Goal: Obtain resource: Download file/media

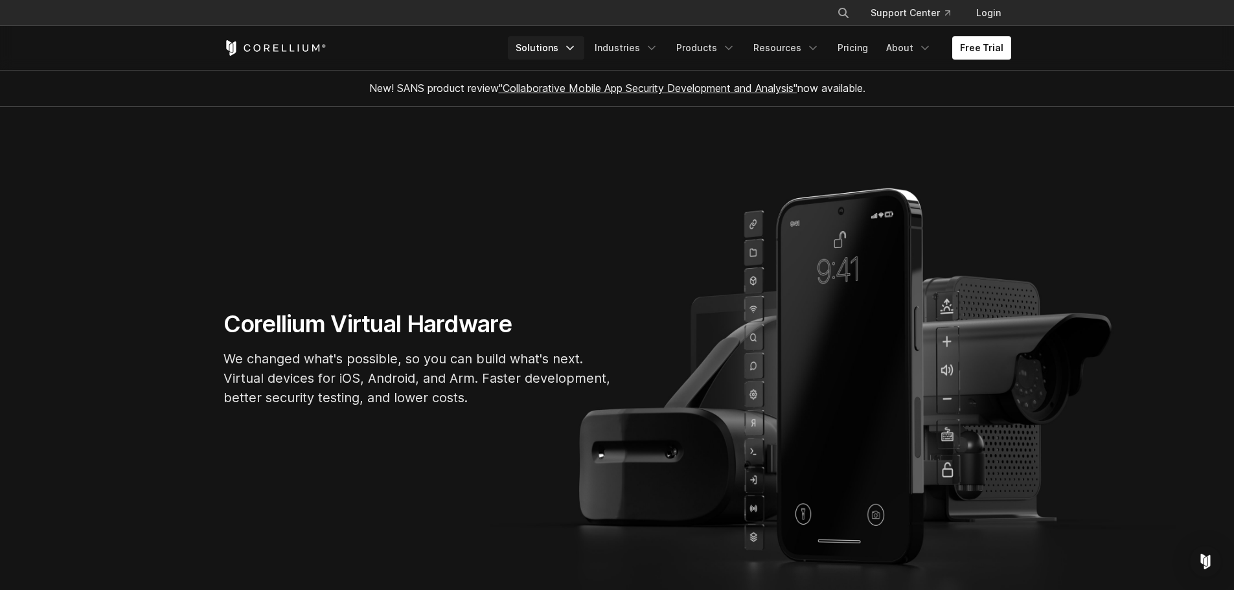
click at [551, 57] on link "Solutions" at bounding box center [546, 47] width 76 height 23
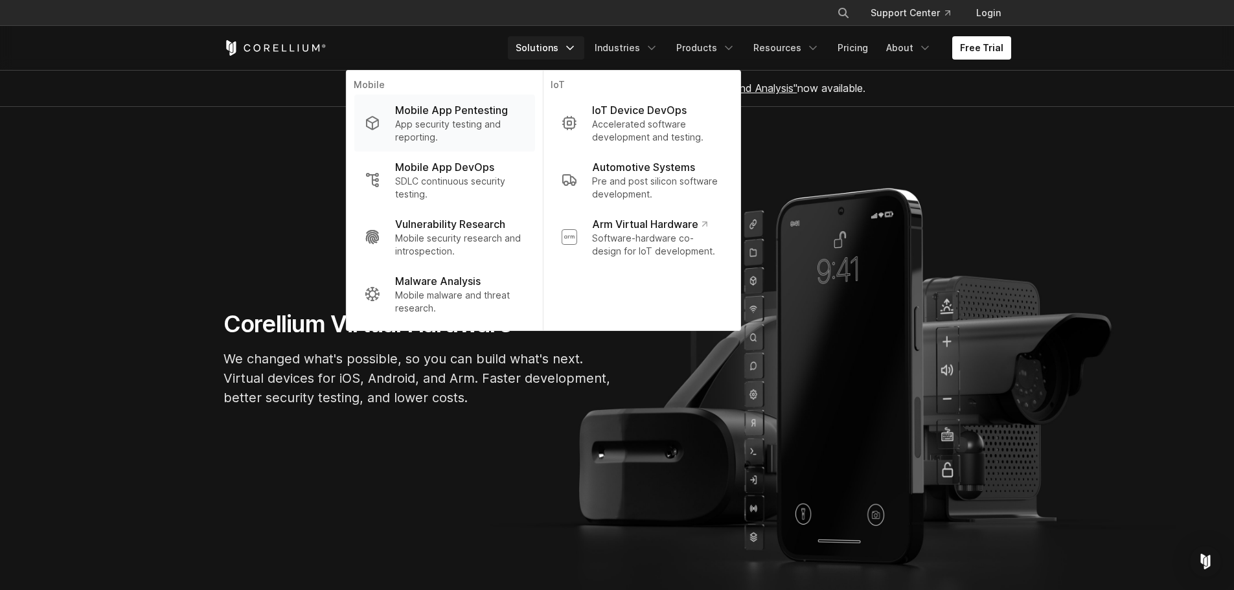
click at [446, 124] on p "App security testing and reporting." at bounding box center [459, 131] width 129 height 26
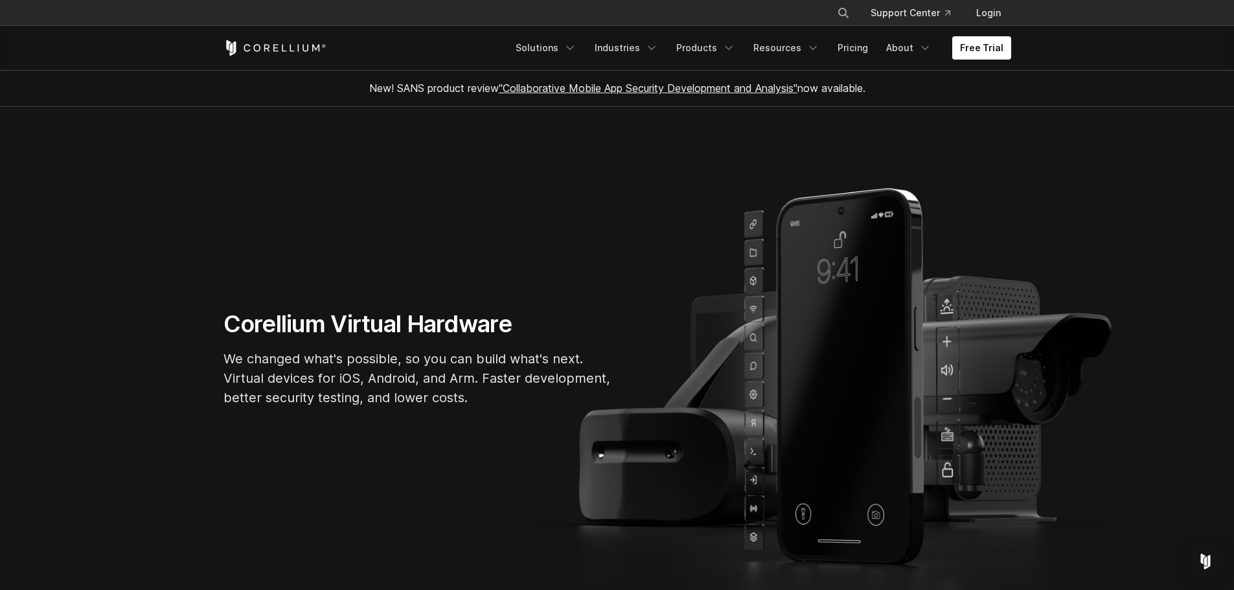
click at [571, 90] on link ""Collaborative Mobile App Security Development and Analysis"" at bounding box center [648, 88] width 299 height 13
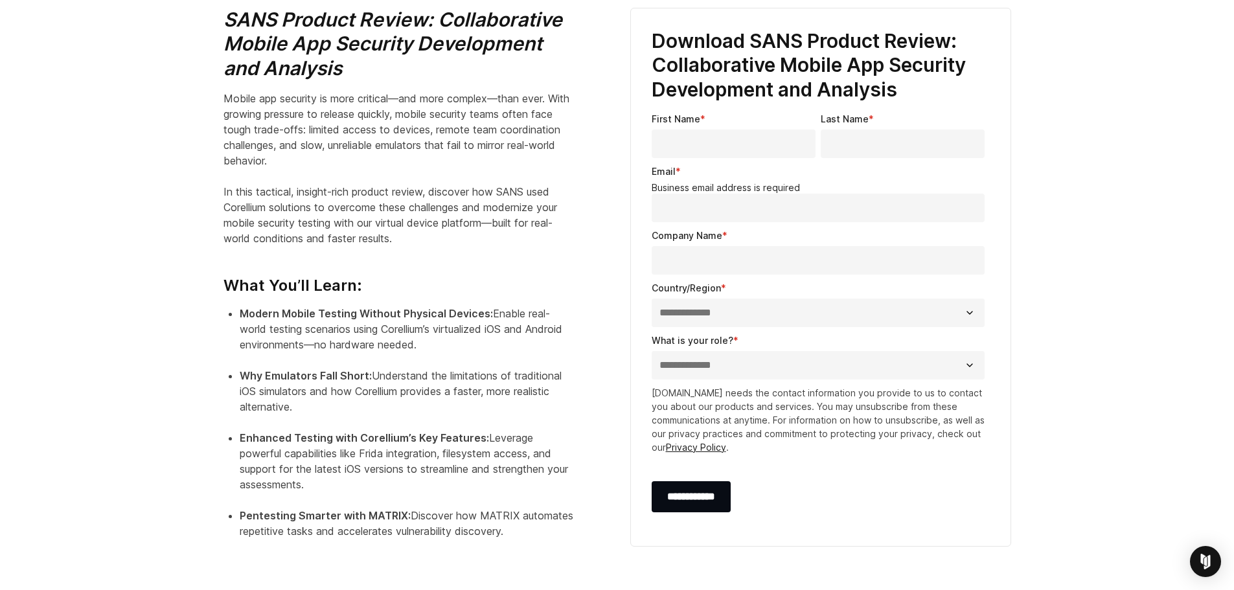
scroll to position [467, 0]
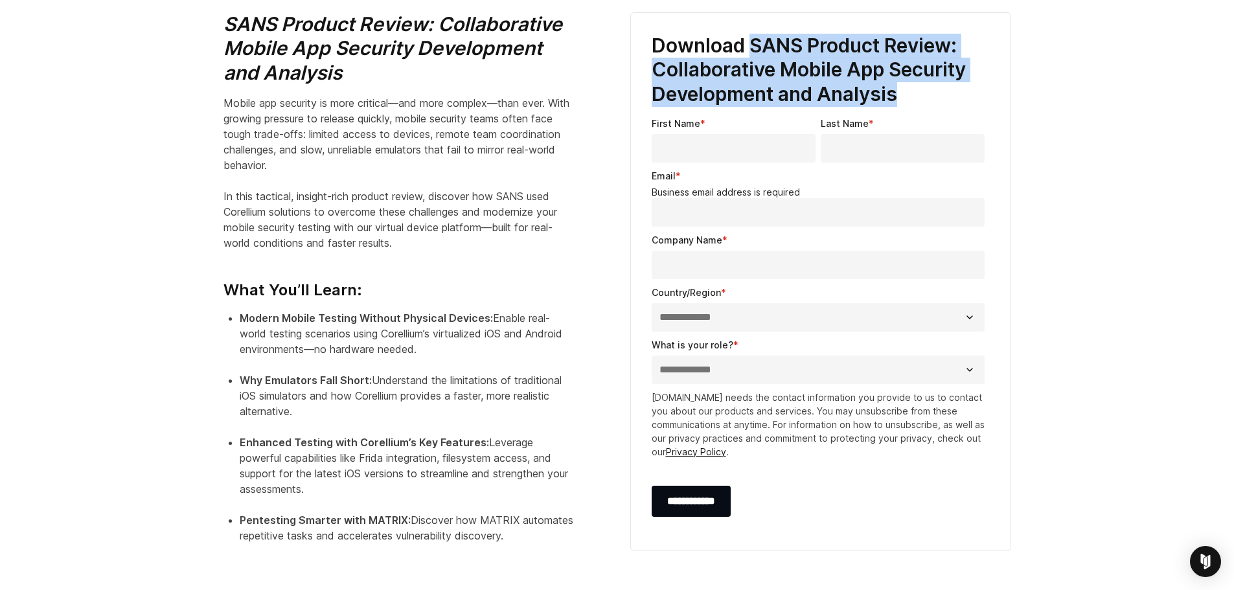
drag, startPoint x: 754, startPoint y: 43, endPoint x: 913, endPoint y: 89, distance: 165.3
click at [913, 89] on h3 "Download SANS Product Review: Collaborative Mobile App Security Development and…" at bounding box center [821, 70] width 338 height 73
copy h3 "SANS Product Review: Collaborative Mobile App Security Development and Analysis"
